Goal: Register for event/course

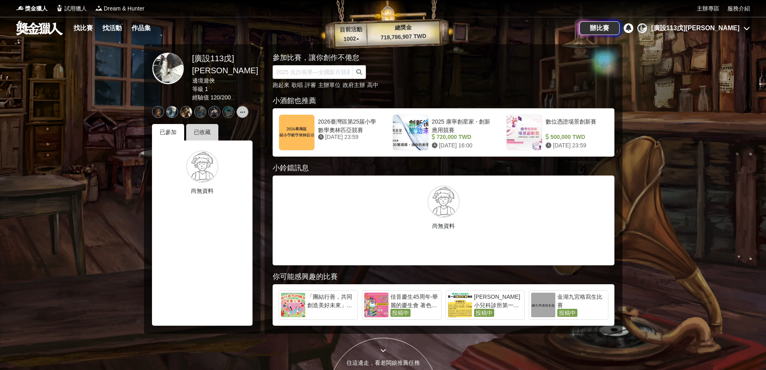
click at [197, 126] on div "已收藏" at bounding box center [202, 132] width 32 height 16
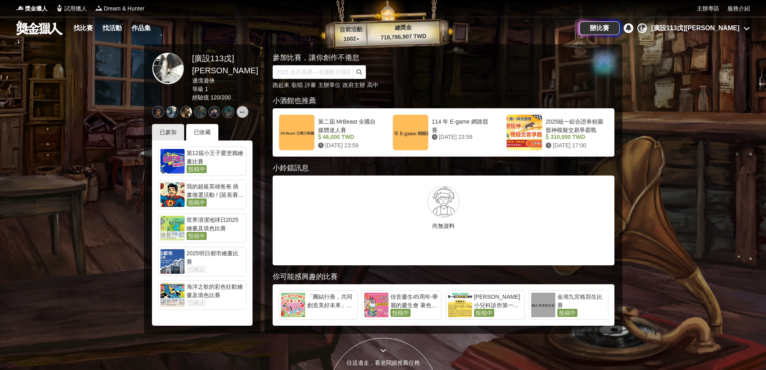
click at [216, 152] on div "第12屆小王子愛塗鴉繪畫比賽" at bounding box center [216, 157] width 58 height 16
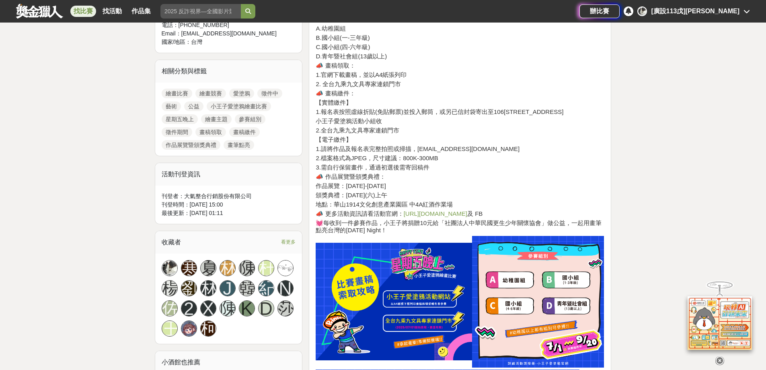
scroll to position [362, 0]
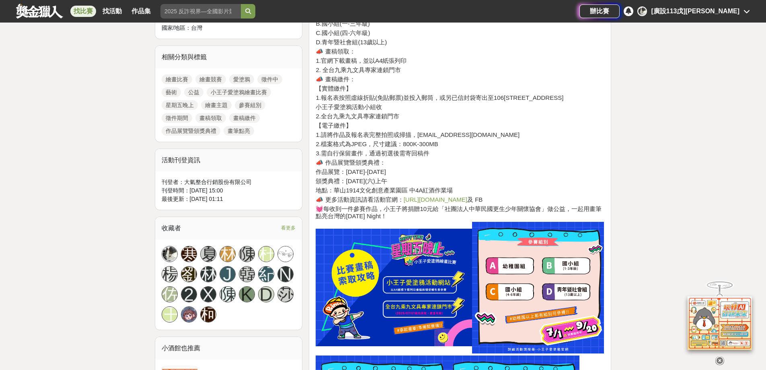
click at [433, 199] on link "https://lihi.cc/mWL13" at bounding box center [436, 199] width 64 height 7
click at [420, 198] on link "https://lihi.cc/mWL13" at bounding box center [436, 199] width 64 height 7
click at [426, 201] on link "https://lihi.cc/mWL13" at bounding box center [436, 199] width 64 height 7
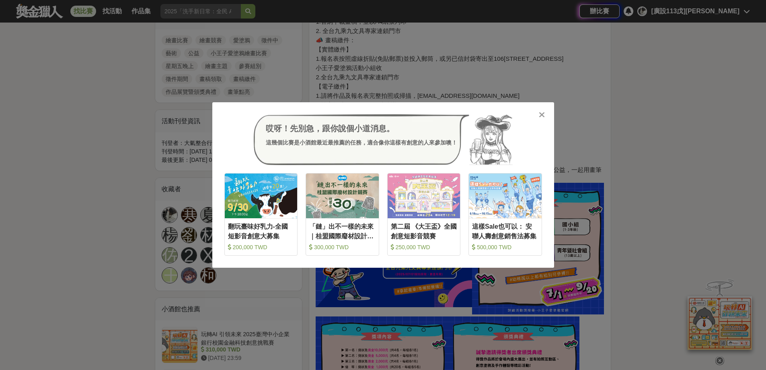
scroll to position [402, 0]
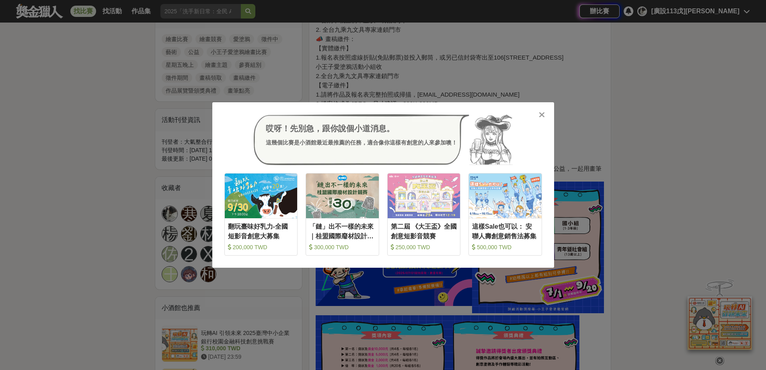
click at [539, 110] on div at bounding box center [542, 114] width 8 height 8
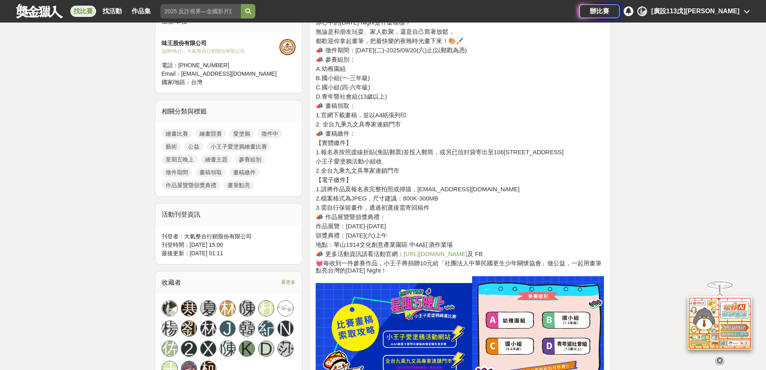
scroll to position [322, 0]
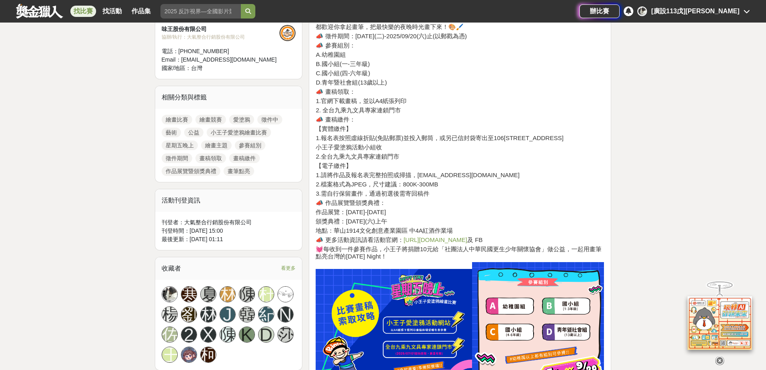
click at [423, 240] on link "https://lihi.cc/mWL13" at bounding box center [436, 239] width 64 height 7
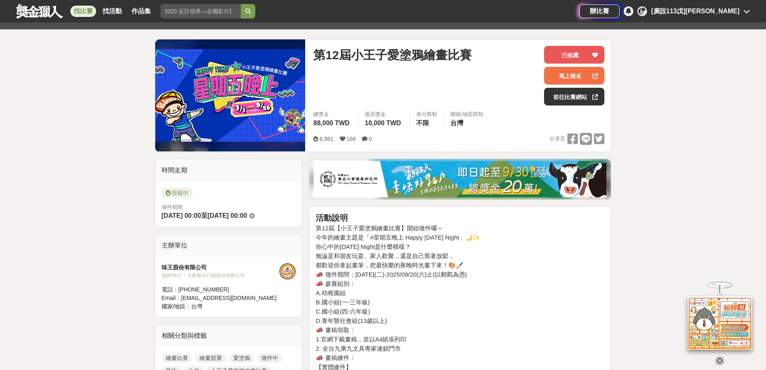
scroll to position [80, 0]
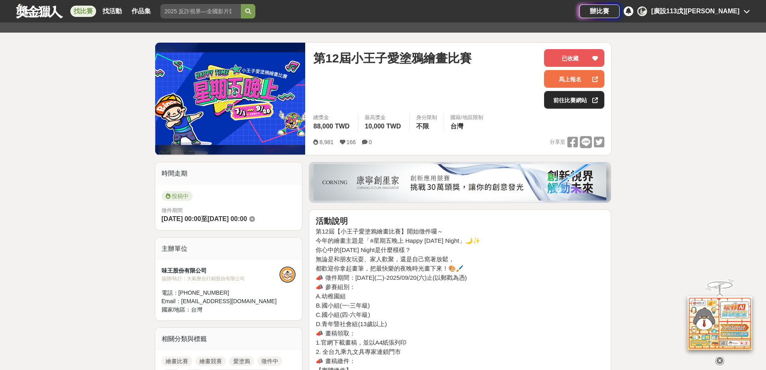
click at [573, 101] on link "前往比賽網站" at bounding box center [574, 100] width 60 height 18
click at [573, 78] on link "馬上報名" at bounding box center [574, 79] width 60 height 18
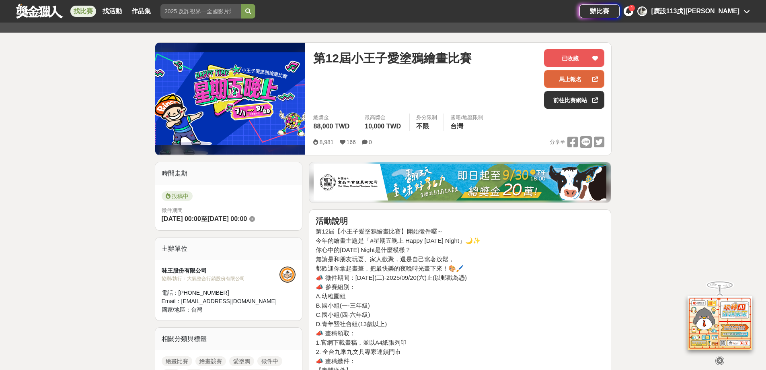
click at [578, 79] on link "馬上報名" at bounding box center [574, 79] width 60 height 18
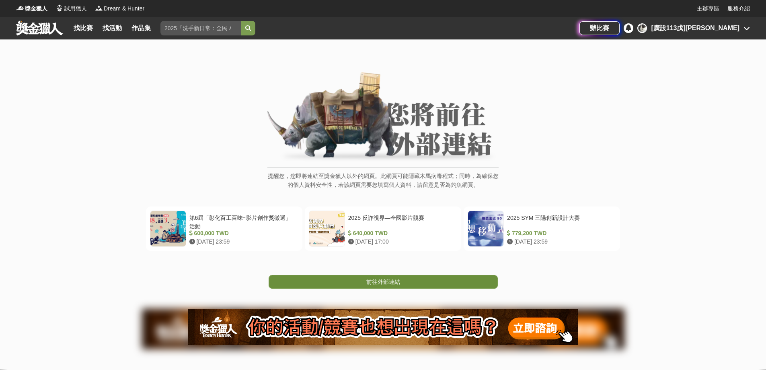
click at [376, 281] on span "前往外部連結" at bounding box center [384, 281] width 34 height 6
click at [388, 282] on span "前往外部連結" at bounding box center [384, 281] width 34 height 6
click at [391, 287] on link "前往外部連結" at bounding box center [383, 282] width 229 height 14
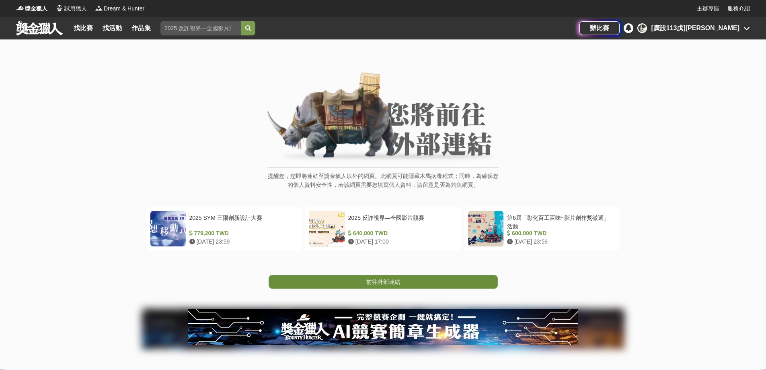
click at [400, 283] on span "前往外部連結" at bounding box center [384, 281] width 34 height 6
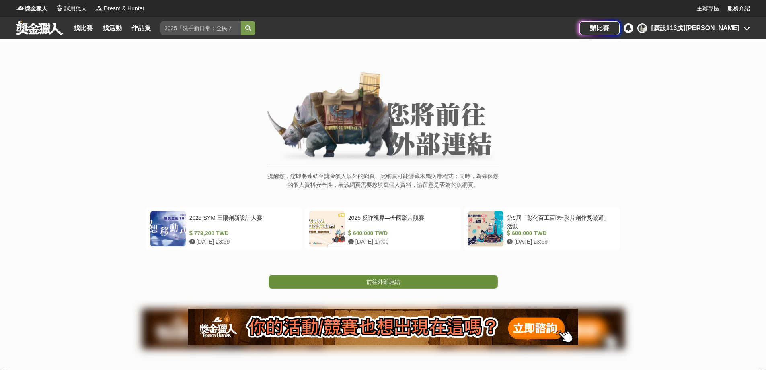
click at [437, 278] on link "前往外部連結" at bounding box center [383, 282] width 229 height 14
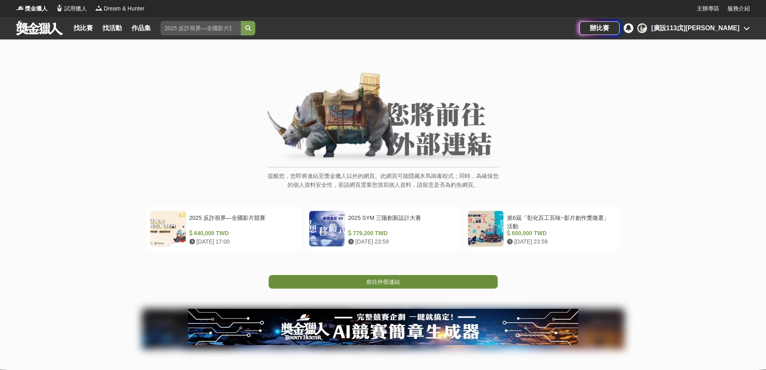
click at [413, 287] on link "前往外部連結" at bounding box center [383, 282] width 229 height 14
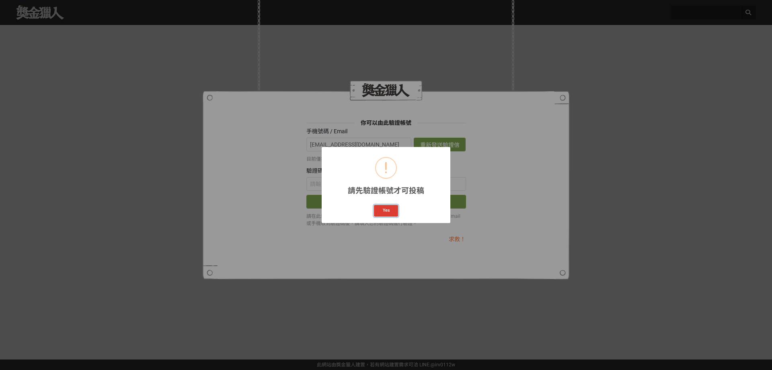
click at [391, 214] on button "Yes" at bounding box center [386, 211] width 24 height 12
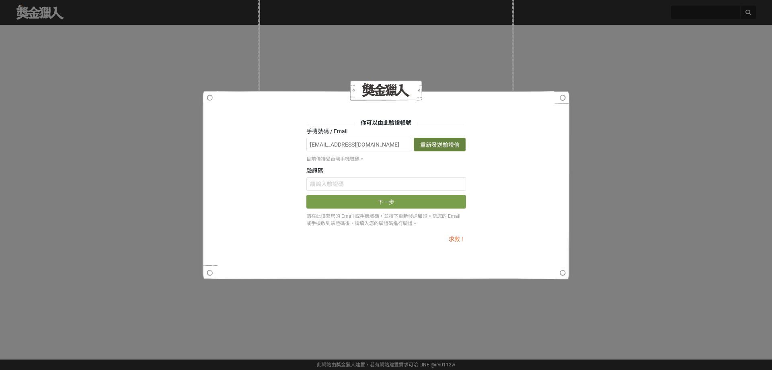
click at [421, 139] on button "重新發送驗證信" at bounding box center [440, 145] width 52 height 14
click at [385, 190] on input "text" at bounding box center [387, 184] width 160 height 14
paste input "L0RocWxHbWU"
type input "L0RocWxHbWU"
click at [418, 198] on button "下一步" at bounding box center [387, 202] width 160 height 14
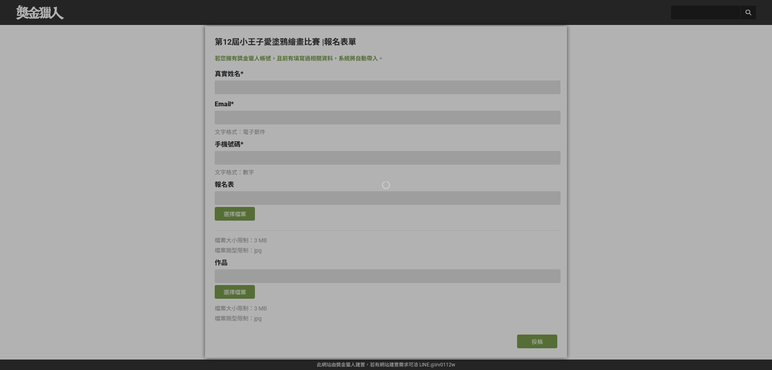
type input "吳辰琳"
type input "314204@cyvs.tyc.edu.tw"
type input "968551262"
